Goal: Find specific page/section: Find specific page/section

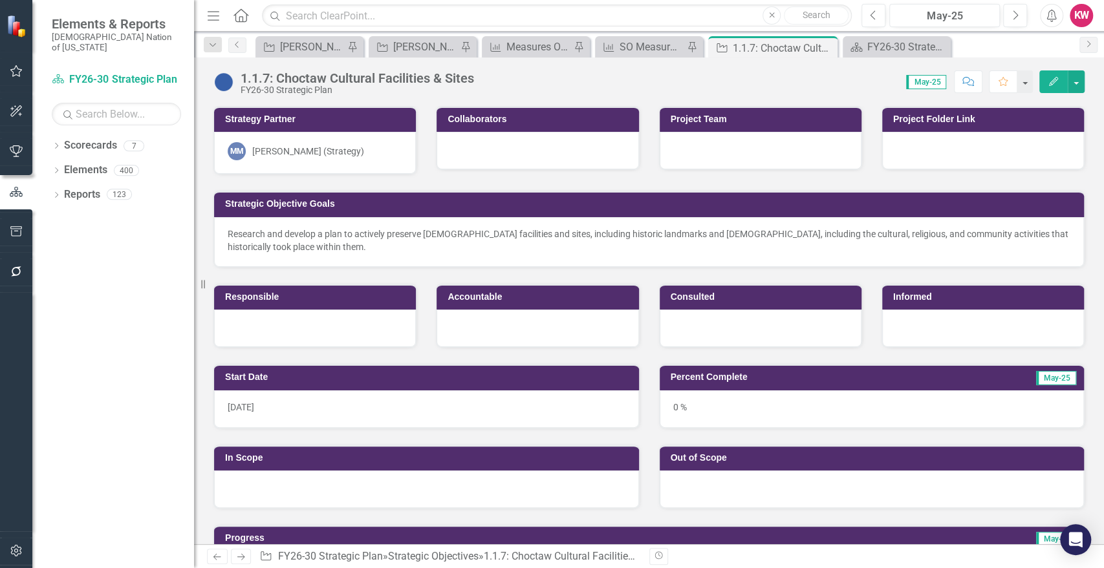
click at [80, 297] on div "Dropdown Scorecards 7 FY26-30 Strategic Plan Continuous Improvement FY26-30 Ope…" at bounding box center [113, 351] width 162 height 433
click at [322, 14] on input "text" at bounding box center [557, 16] width 590 height 23
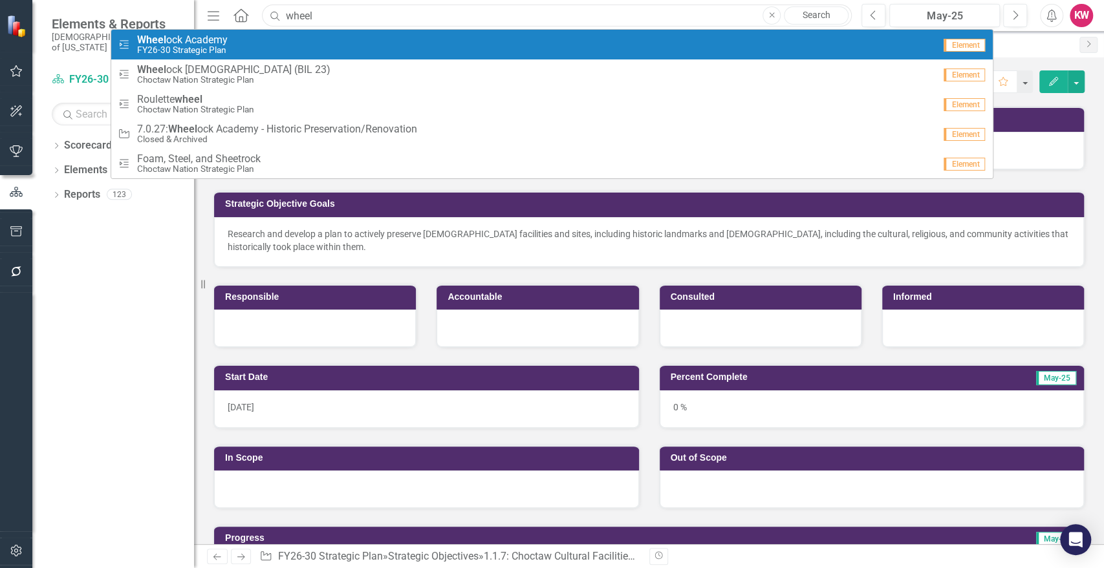
type input "wheel"
click at [180, 42] on span "Wheel ock Academy" at bounding box center [182, 40] width 91 height 12
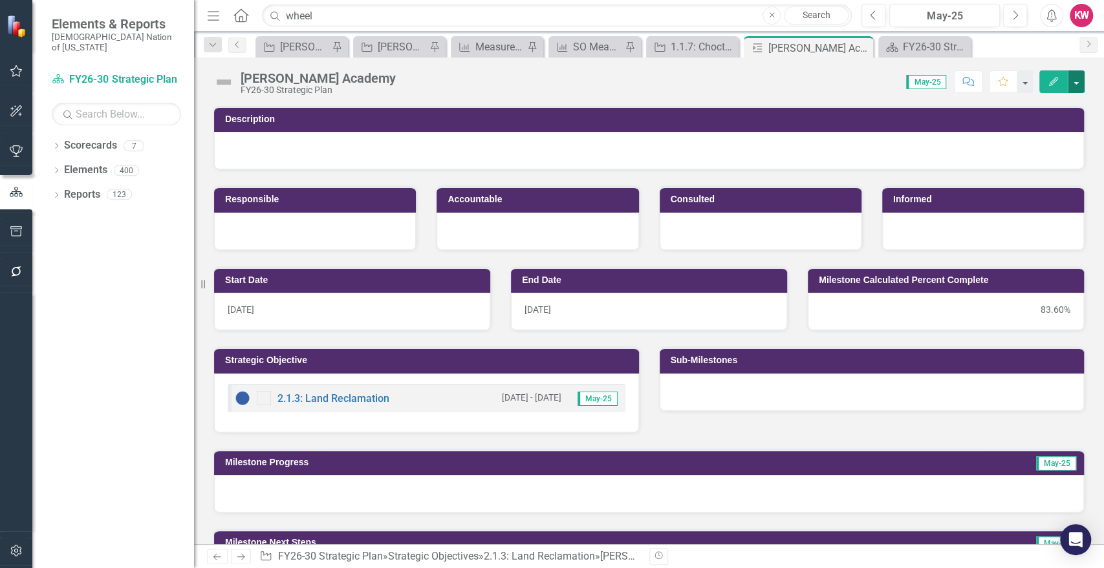
click at [1081, 81] on button "button" at bounding box center [1075, 81] width 17 height 23
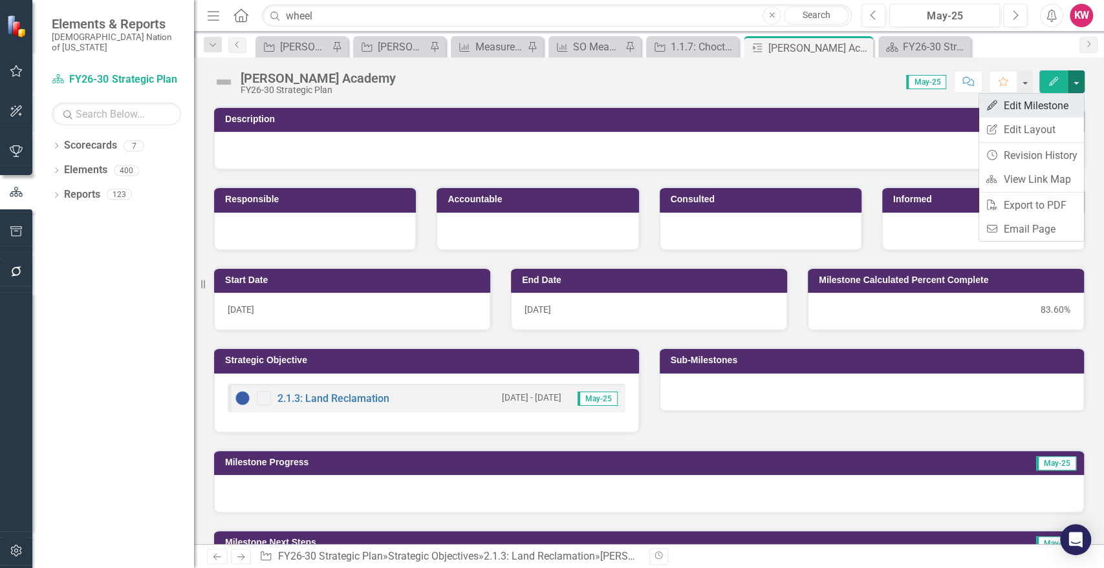
click at [1038, 103] on link "Edit Edit Milestone" at bounding box center [1031, 106] width 105 height 24
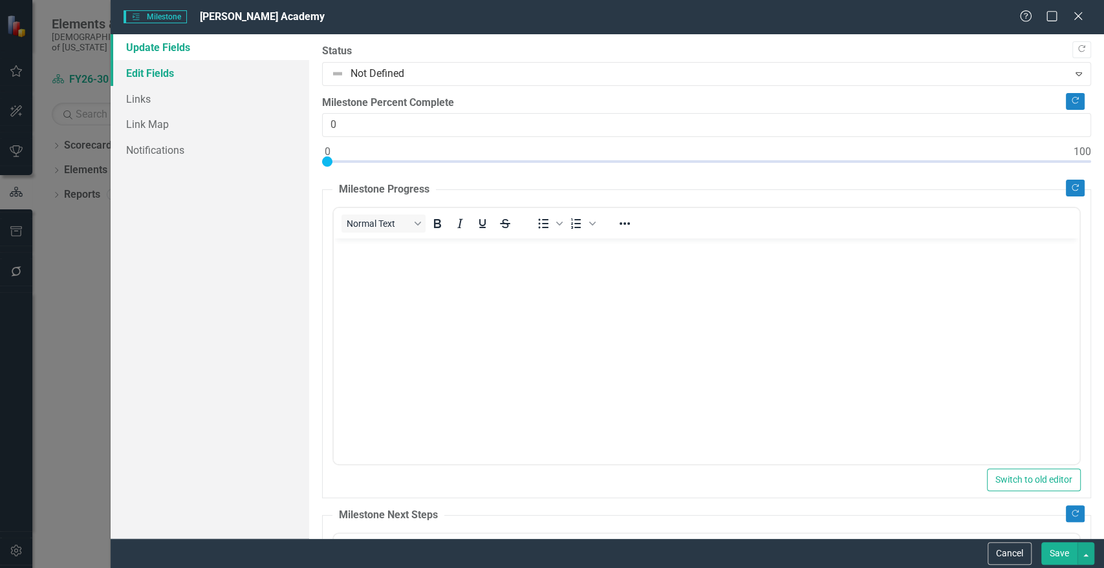
click at [148, 76] on link "Edit Fields" at bounding box center [210, 73] width 198 height 26
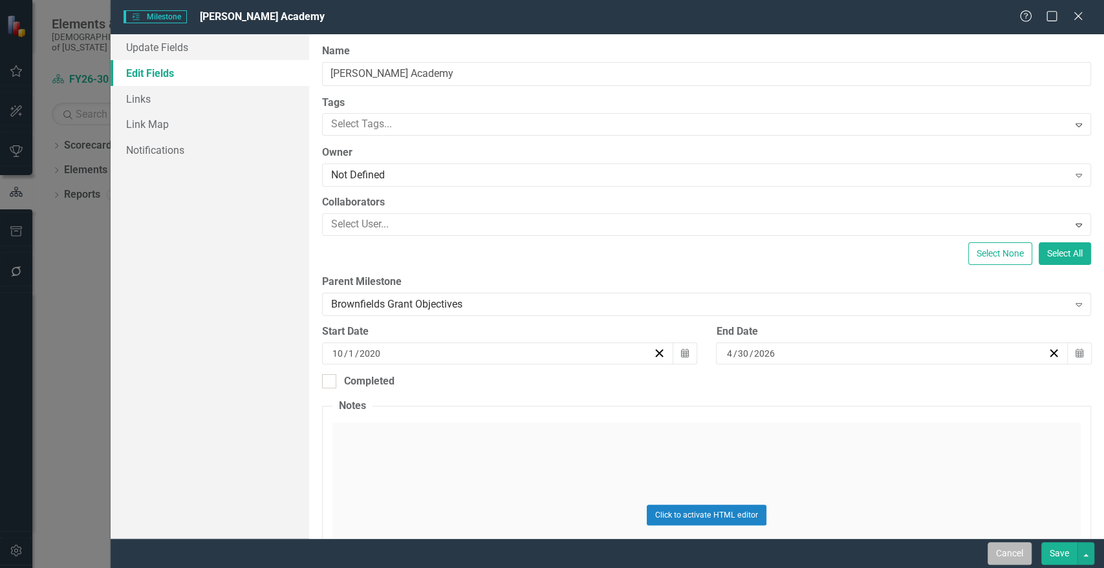
click at [1009, 554] on button "Cancel" at bounding box center [1009, 553] width 44 height 23
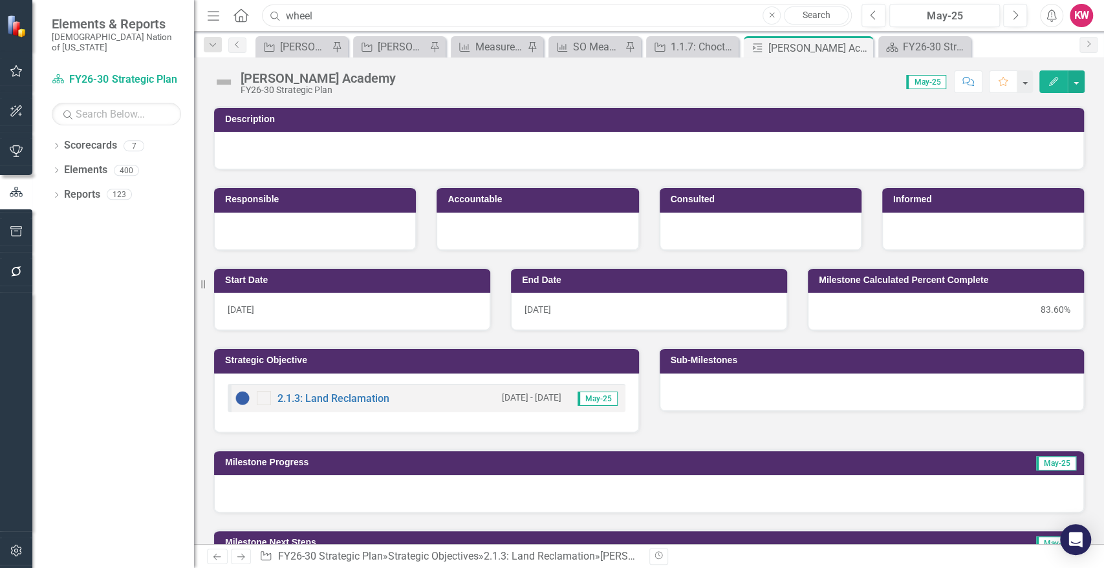
click at [336, 19] on input "wheel" at bounding box center [557, 16] width 590 height 23
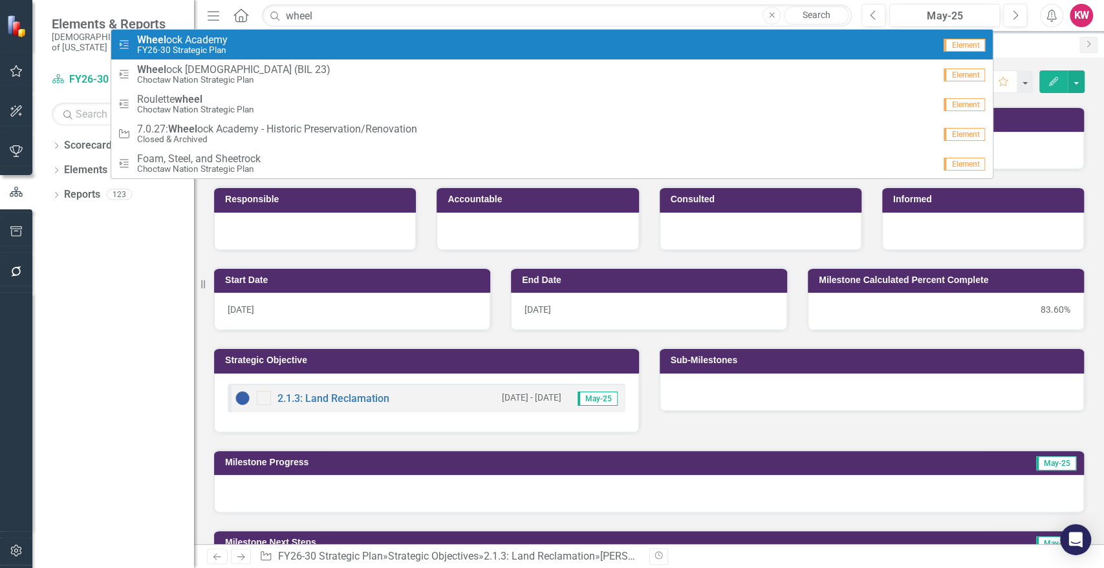
click at [190, 42] on span "Wheel ock Academy" at bounding box center [182, 40] width 91 height 12
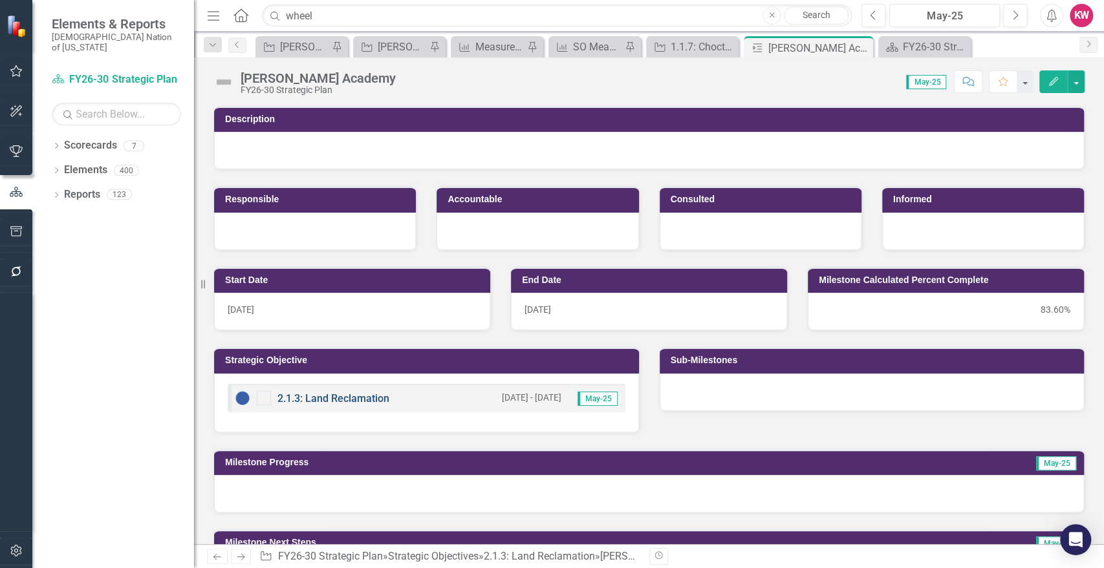
click at [349, 398] on link "2.1.3: Land Reclamation" at bounding box center [333, 398] width 112 height 12
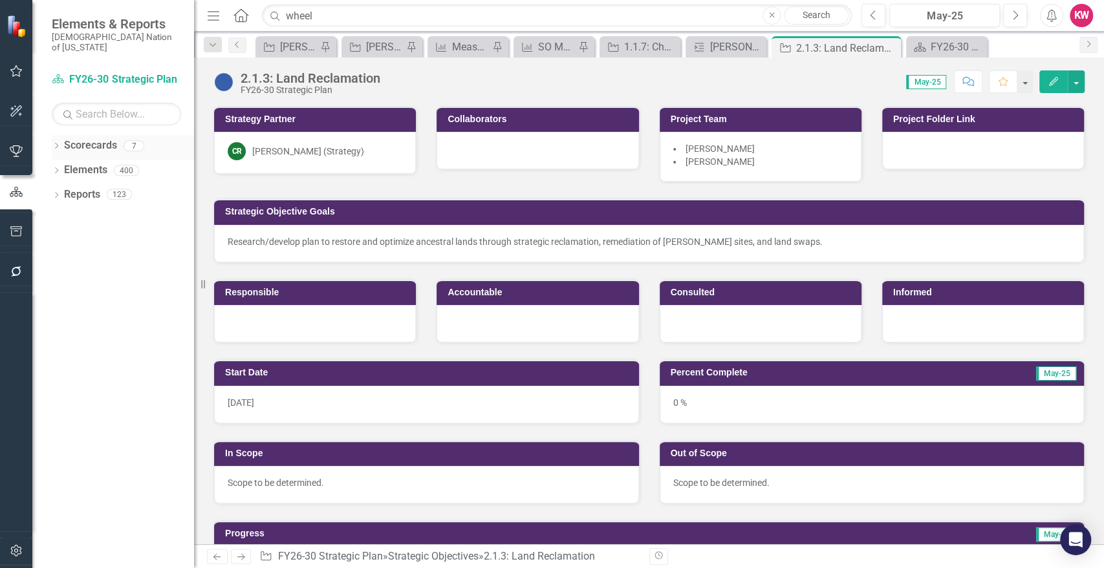
click at [54, 144] on icon "Dropdown" at bounding box center [56, 147] width 9 height 7
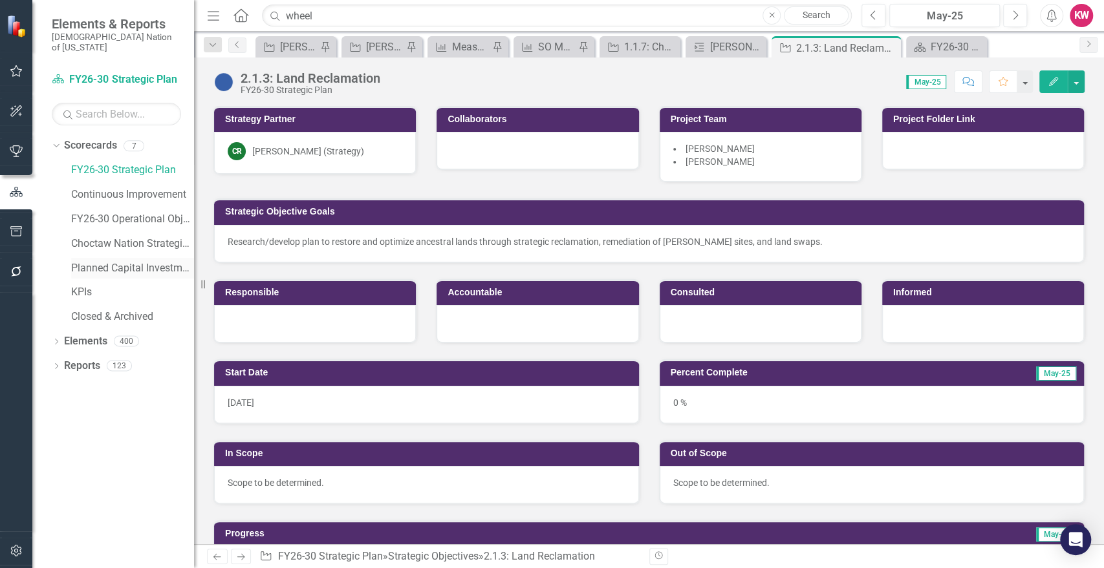
click at [107, 261] on link "Planned Capital Investments" at bounding box center [132, 268] width 123 height 15
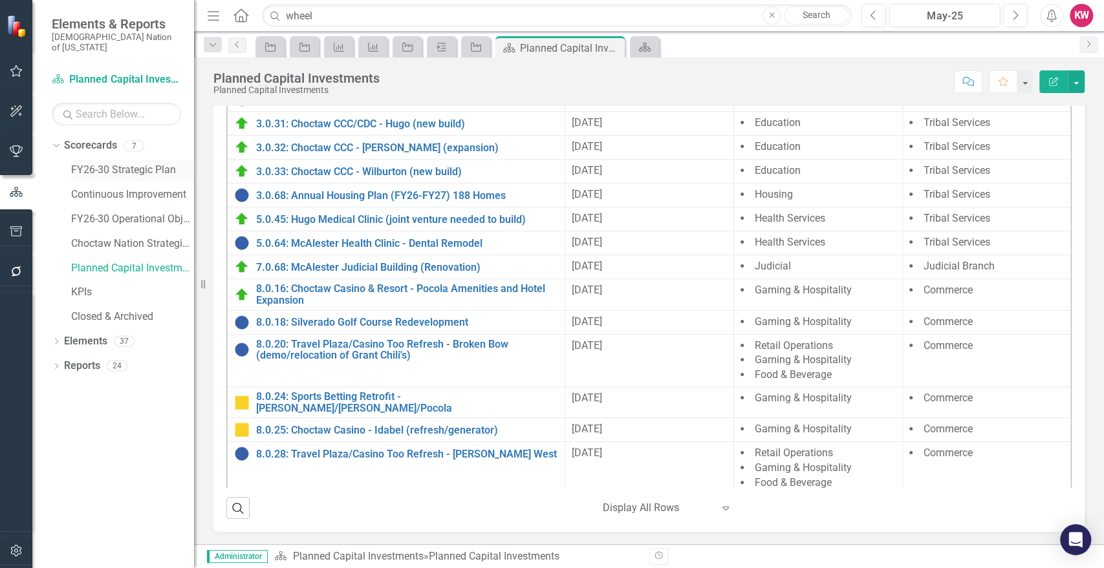
click at [103, 163] on link "FY26-30 Strategic Plan" at bounding box center [132, 170] width 123 height 15
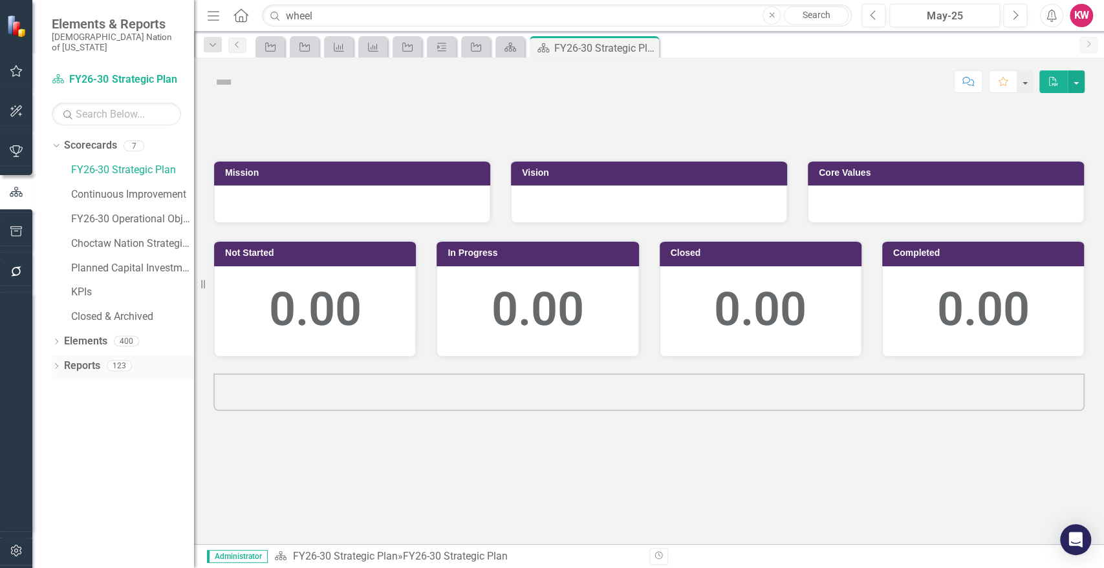
click at [84, 359] on link "Reports" at bounding box center [82, 366] width 36 height 15
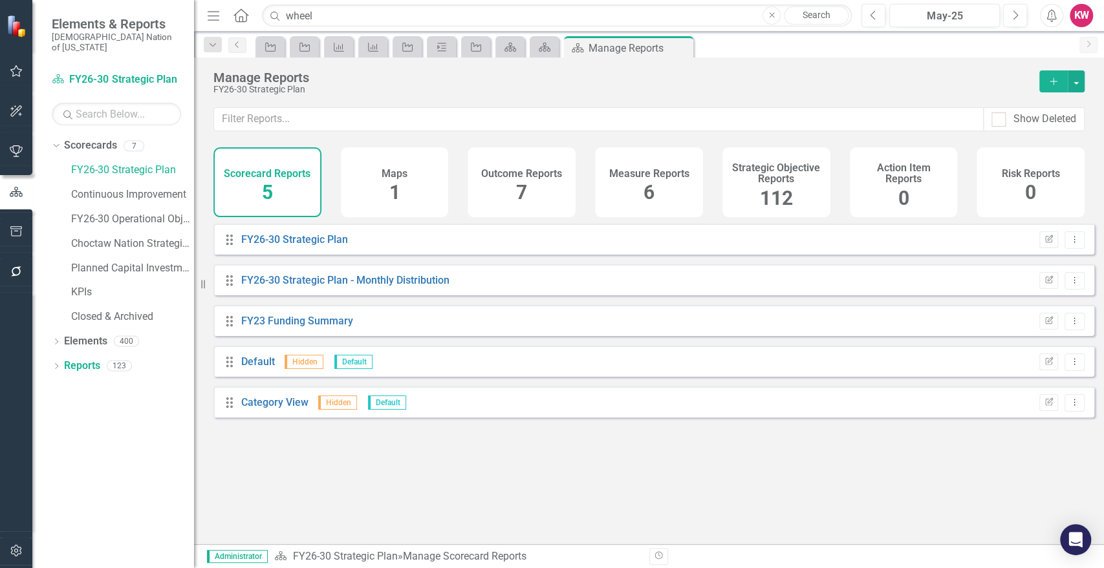
click at [766, 206] on span "112" at bounding box center [776, 198] width 33 height 23
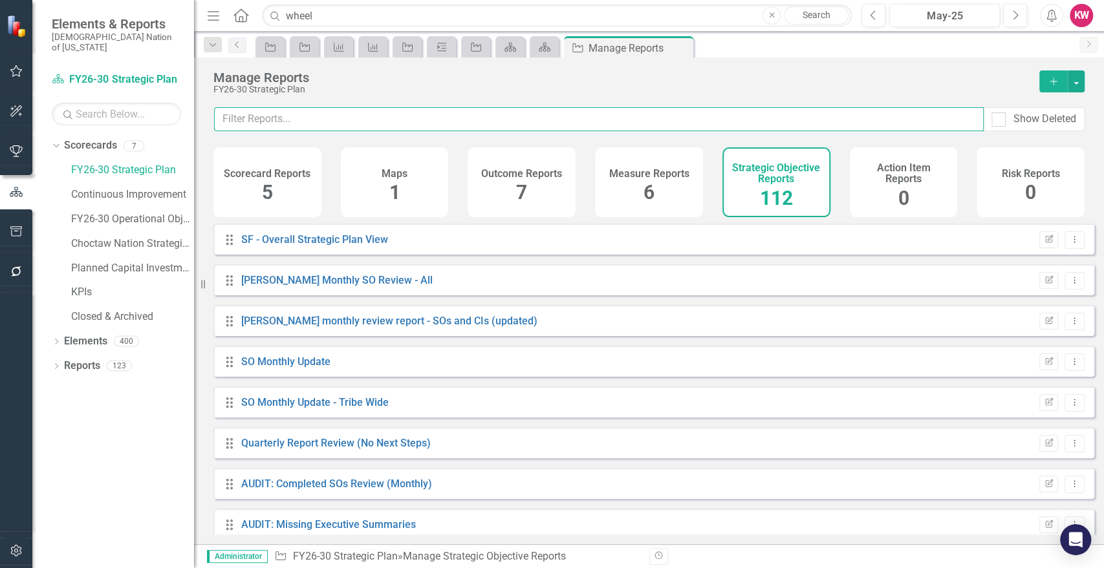
click at [484, 118] on input "text" at bounding box center [598, 119] width 769 height 24
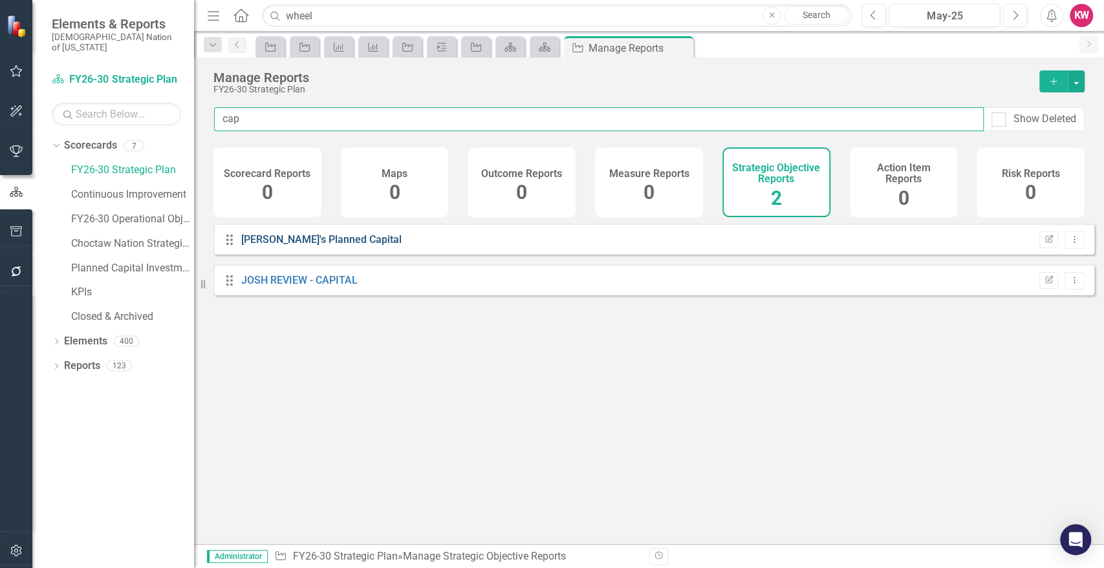
type input "cap"
click at [286, 246] on link "[PERSON_NAME]'s Planned Capital" at bounding box center [321, 239] width 160 height 12
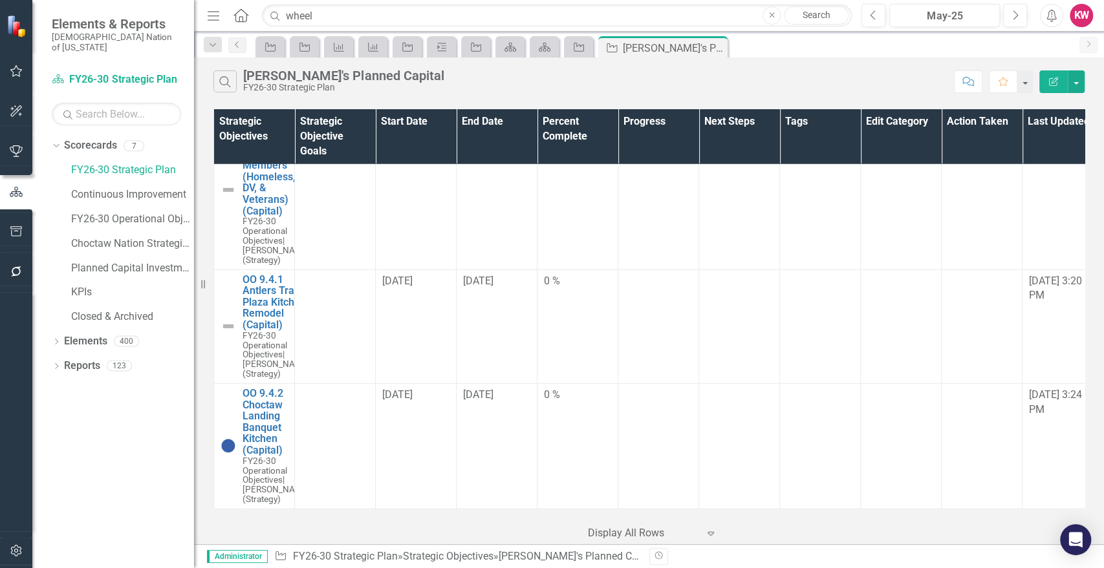
scroll to position [9301, 0]
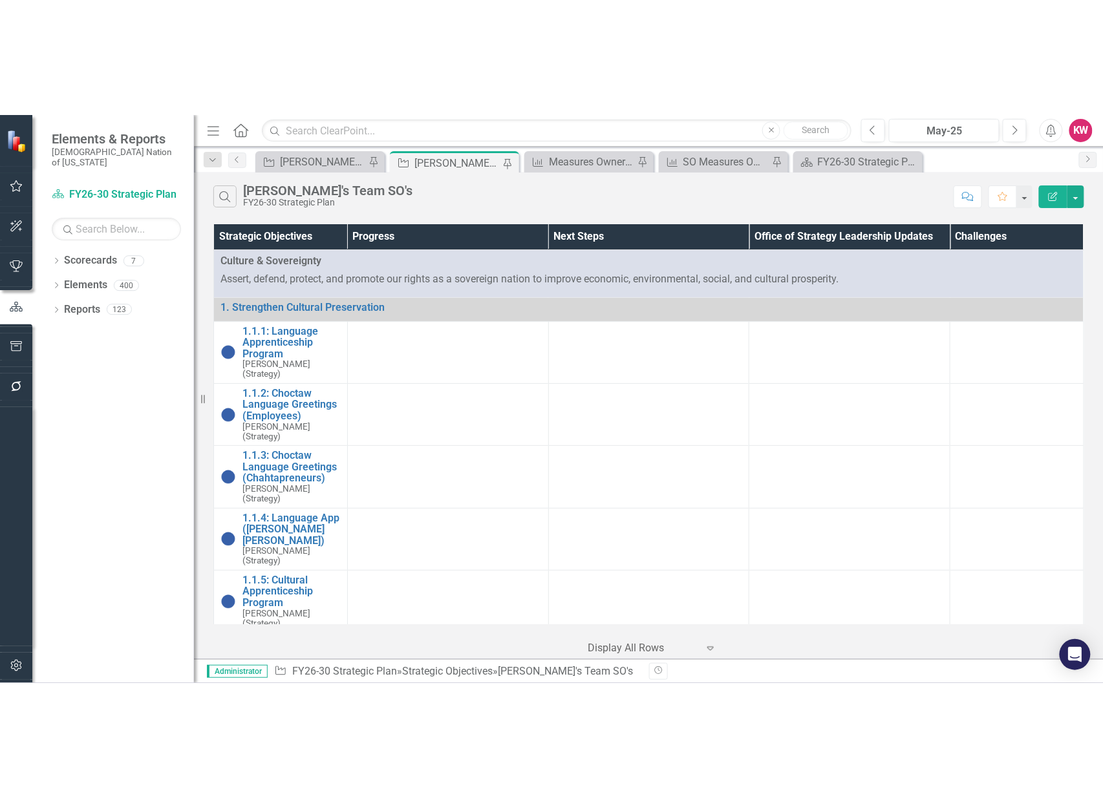
scroll to position [431, 0]
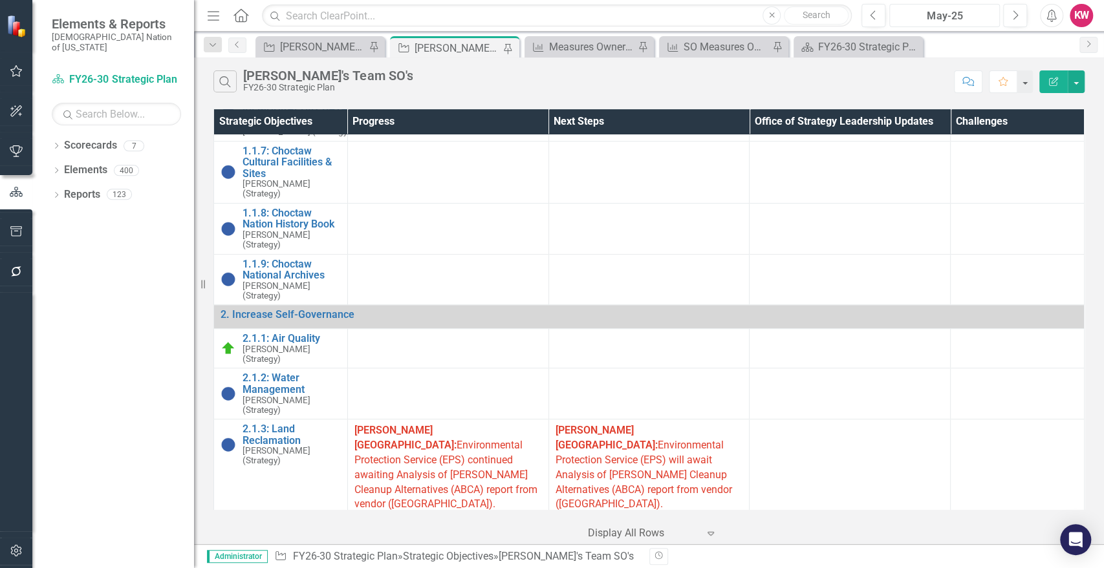
click at [968, 8] on div "May-25" at bounding box center [943, 16] width 101 height 16
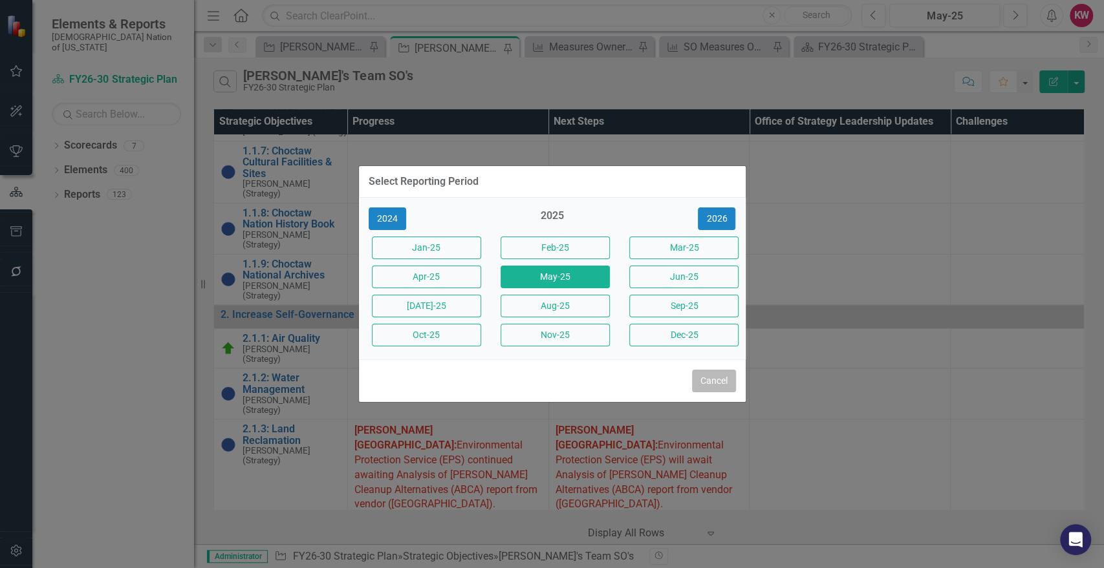
click at [714, 380] on button "Cancel" at bounding box center [714, 381] width 44 height 23
